Goal: Transaction & Acquisition: Purchase product/service

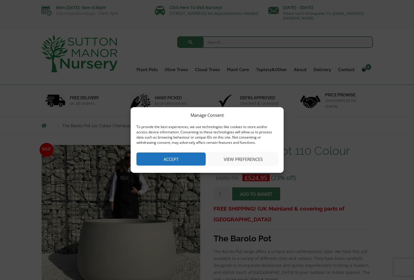
click at [197, 160] on button "Accept" at bounding box center [170, 159] width 69 height 13
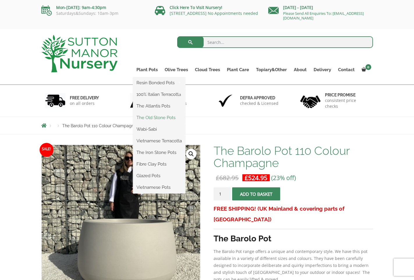
click at [160, 119] on link "The Old Stone Pots" at bounding box center [159, 117] width 52 height 9
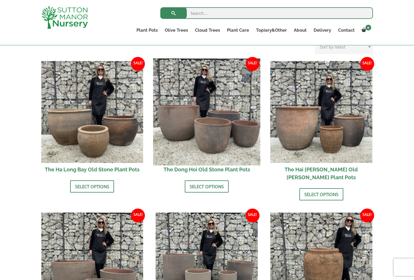
scroll to position [191, 0]
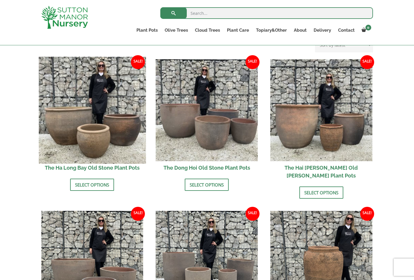
click at [78, 130] on img at bounding box center [92, 110] width 107 height 107
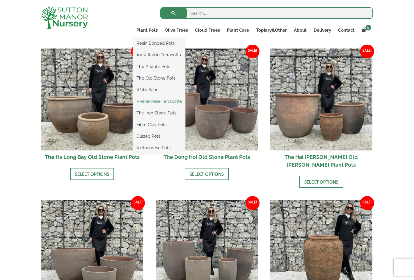
scroll to position [206, 0]
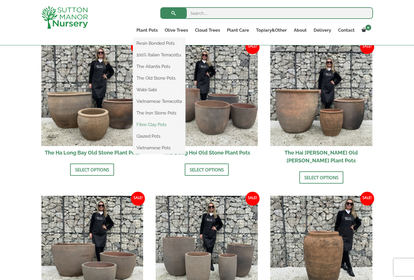
click at [151, 125] on link "Fibre Clay Pots" at bounding box center [159, 124] width 52 height 9
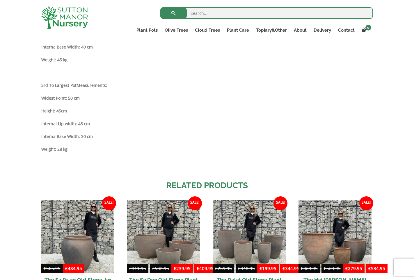
scroll to position [476, 0]
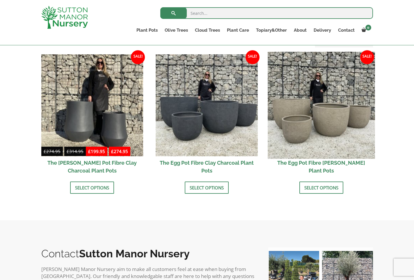
scroll to position [179, 0]
click at [323, 126] on img at bounding box center [320, 104] width 107 height 107
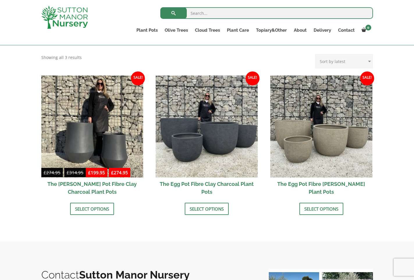
scroll to position [155, 0]
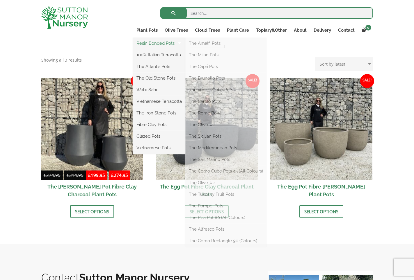
click at [148, 45] on link "Resin Bonded Pots" at bounding box center [159, 43] width 52 height 9
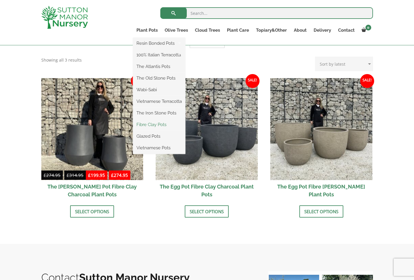
click at [156, 125] on link "Fibre Clay Pots" at bounding box center [159, 124] width 52 height 9
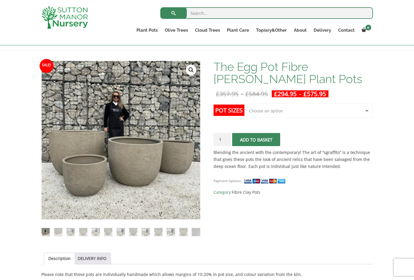
scroll to position [74, 0]
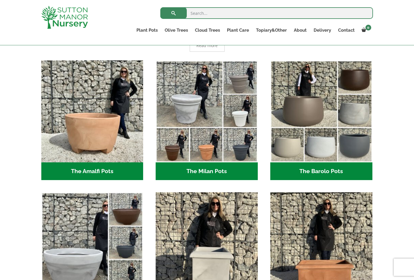
scroll to position [137, 0]
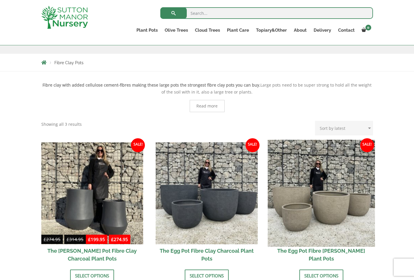
scroll to position [87, 0]
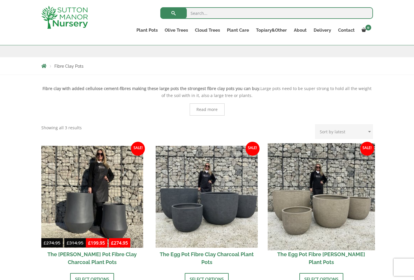
click at [328, 219] on img at bounding box center [320, 196] width 107 height 107
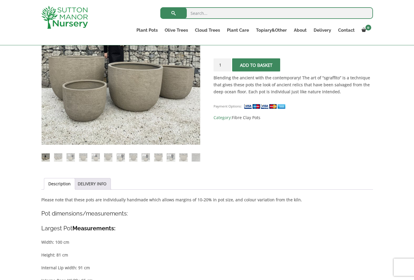
scroll to position [149, 0]
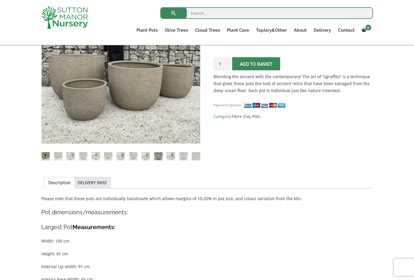
click at [158, 154] on img at bounding box center [158, 156] width 8 height 8
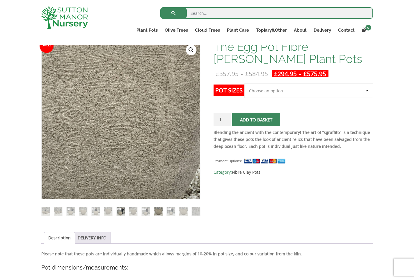
scroll to position [96, 0]
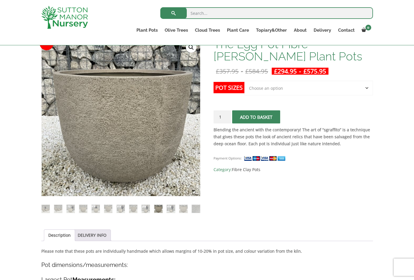
click at [83, 204] on ol at bounding box center [120, 204] width 159 height 17
click at [84, 205] on img at bounding box center [83, 209] width 8 height 8
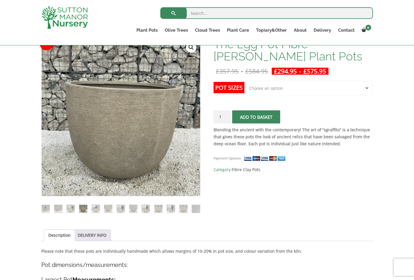
click at [229, 86] on label "Pot Sizes" at bounding box center [228, 87] width 31 height 11
click at [244, 86] on select "Choose an option Click here to buy the 5th To Largest Pot In The Picture Click …" at bounding box center [308, 88] width 128 height 15
select select "Click here to buy the 2nd To Largest Pot In The Picture"
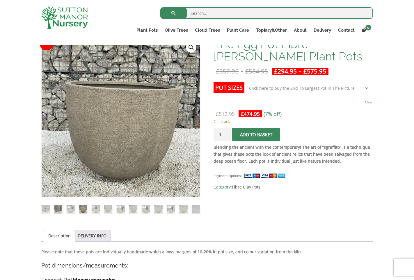
click at [57, 208] on img at bounding box center [58, 209] width 8 height 8
